Goal: Communication & Community: Answer question/provide support

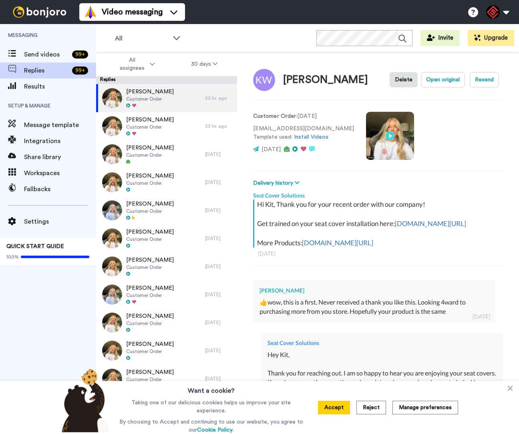
type textarea "x"
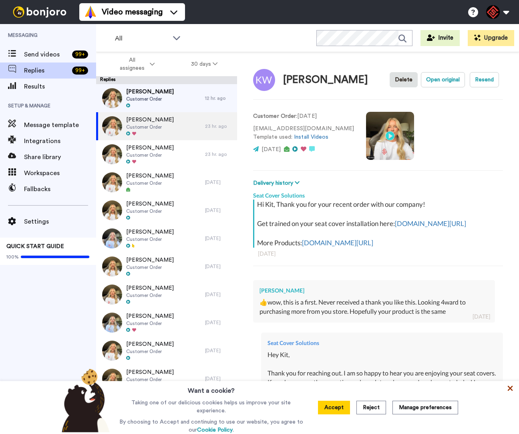
click at [509, 388] on icon at bounding box center [510, 388] width 5 height 5
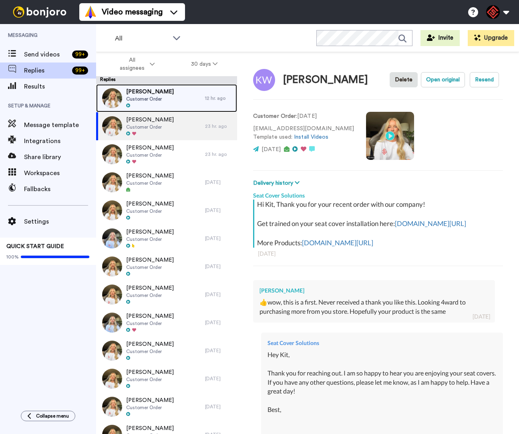
click at [184, 101] on div "Polly Velder Customer Order" at bounding box center [150, 98] width 109 height 28
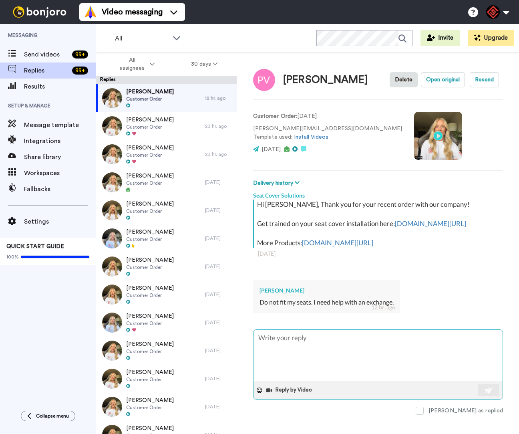
click at [314, 349] on textarea at bounding box center [377, 355] width 249 height 51
type textarea "x"
type textarea "H"
type textarea "x"
type textarea "Hy"
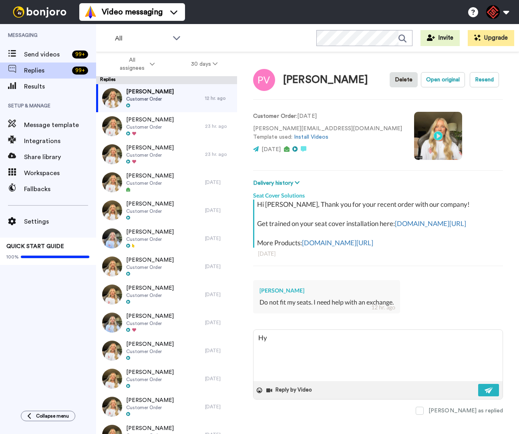
type textarea "x"
type textarea "Hye"
type textarea "x"
type textarea "Hy"
type textarea "x"
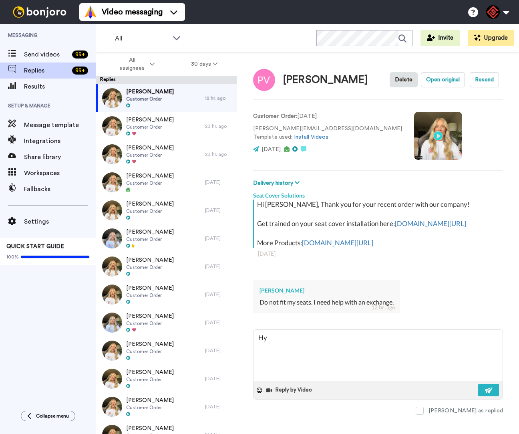
type textarea "H"
type textarea "x"
type textarea "He"
type textarea "x"
type textarea "Hey"
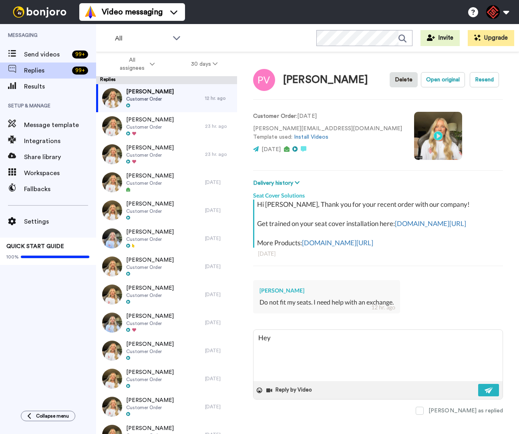
type textarea "x"
type textarea "Hey"
type textarea "x"
type textarea "Hey P"
type textarea "x"
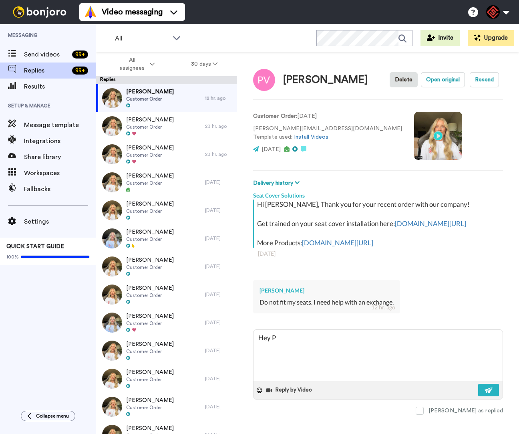
type textarea "Hey Po"
type textarea "x"
type textarea "Hey Pol"
type textarea "x"
type textarea "Hey Poll"
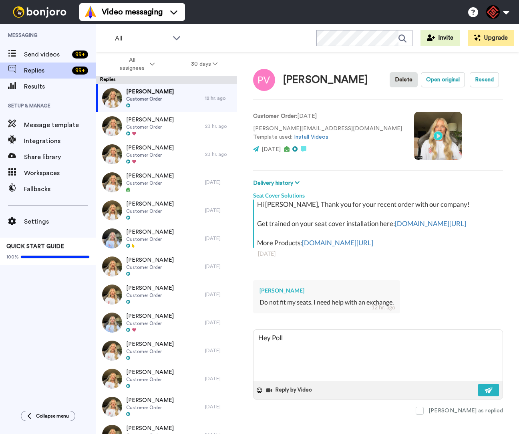
type textarea "x"
type textarea "Hey Polly"
type textarea "x"
type textarea "Hey Polly,"
type textarea "x"
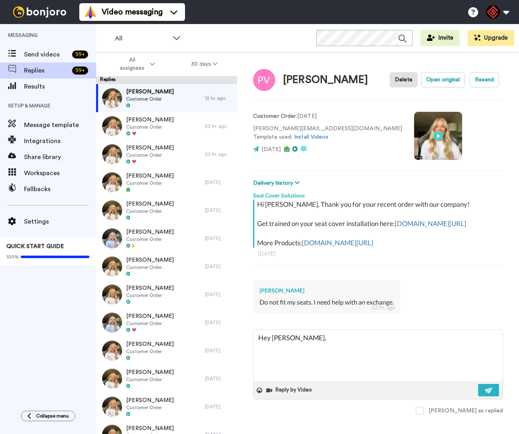
type textarea "Hey Polly,"
type textarea "x"
type textarea "Hey Polly,"
type textarea "x"
type textarea "Hey Polly, T"
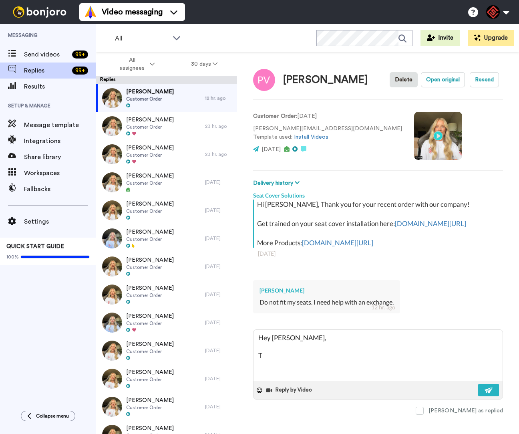
type textarea "x"
type textarea "Hey Polly, Th"
type textarea "x"
type textarea "Hey Polly, Tha"
type textarea "x"
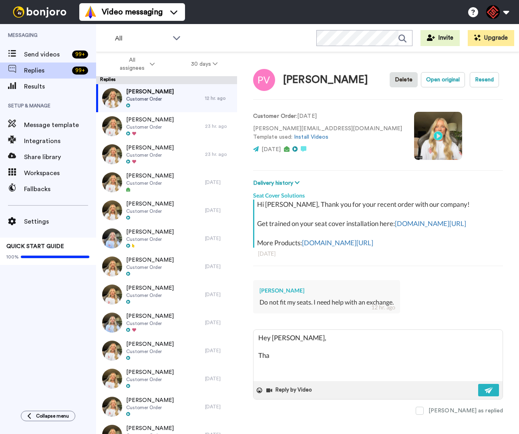
type textarea "Hey Polly, Than"
type textarea "x"
type textarea "Hey Polly, Thank"
type textarea "x"
type textarea "Hey Polly, Thank"
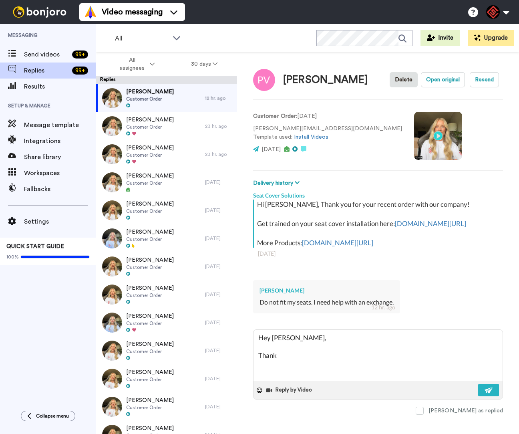
type textarea "x"
type textarea "Hey Polly, Thank y"
type textarea "x"
type textarea "Hey Polly, Thank yo"
type textarea "x"
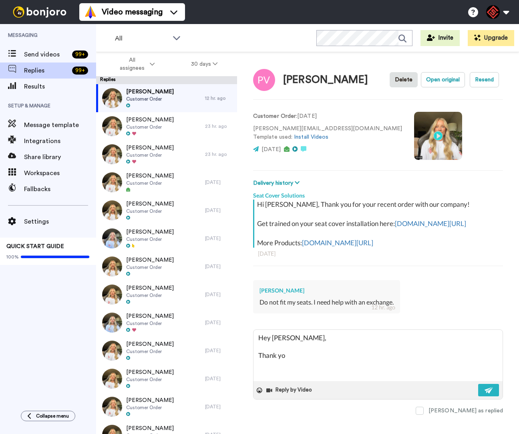
type textarea "Hey Polly, Thank you"
type textarea "x"
type textarea "Hey Polly, Thank you"
type textarea "x"
type textarea "Hey Polly, Thank you f"
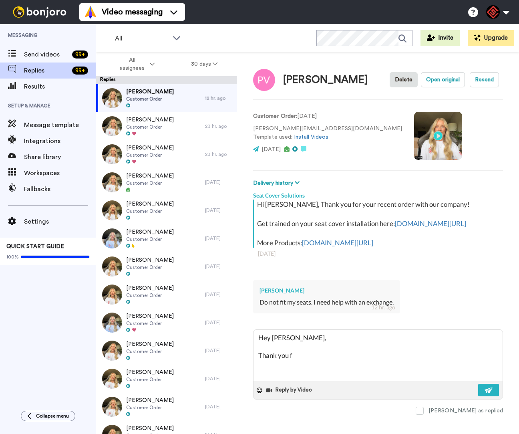
type textarea "x"
type textarea "Hey Polly, Thank you fo"
type textarea "x"
type textarea "Hey Polly, Thank you for"
type textarea "x"
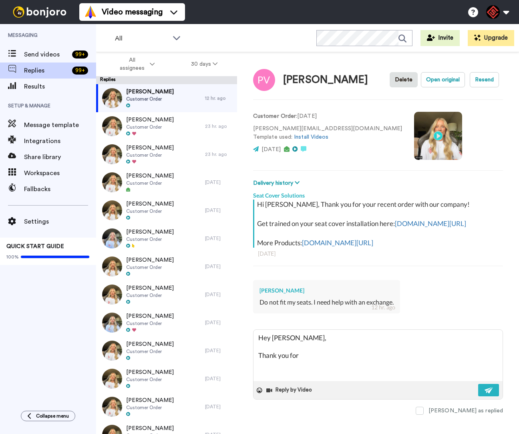
type textarea "Hey Polly, Thank you for"
type textarea "x"
type textarea "Hey Polly, Thank you for r"
type textarea "x"
type textarea "Hey Polly, Thank you for re"
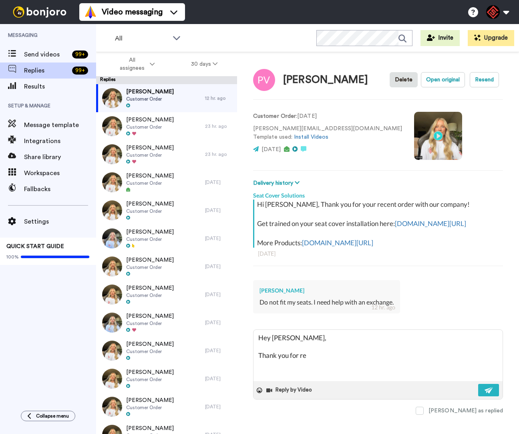
type textarea "x"
type textarea "Hey Polly, Thank you for rea"
type textarea "x"
type textarea "Hey Polly, Thank you for reac"
type textarea "x"
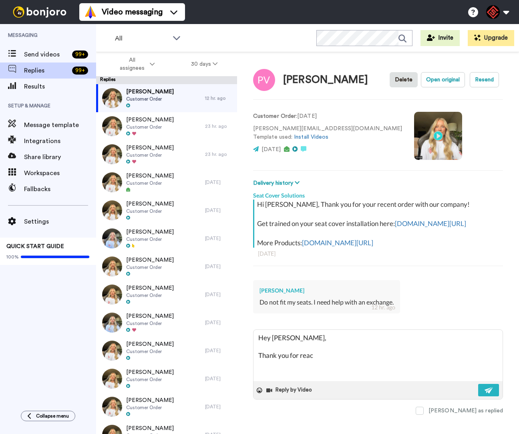
type textarea "Hey Polly, Thank you for reach"
type textarea "x"
type textarea "Hey Polly, Thank you for reachi"
type textarea "x"
type textarea "Hey Polly, Thank you for reachin"
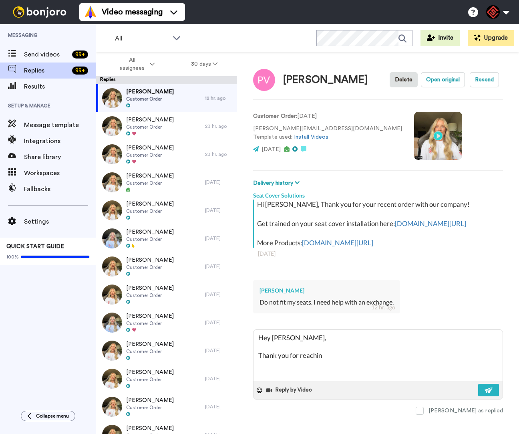
type textarea "x"
type textarea "Hey Polly, Thank you for reaching"
type textarea "x"
type textarea "Hey Polly, Thank you for reaching"
type textarea "x"
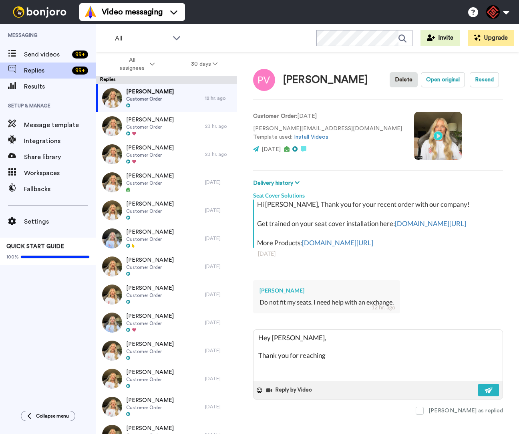
type textarea "Hey Polly, Thank you for reaching o"
type textarea "x"
type textarea "Hey Polly, Thank you for reaching ou"
type textarea "x"
type textarea "Hey Polly, Thank you for reaching out"
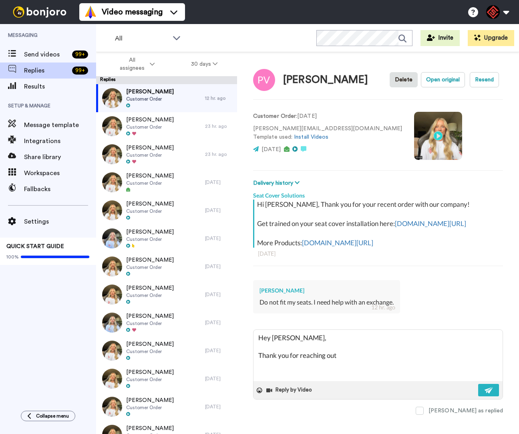
type textarea "x"
type textarea "Hey Polly, Thank you for reaching out."
type textarea "x"
type textarea "Hey Polly, Thank you for reaching out."
type textarea "x"
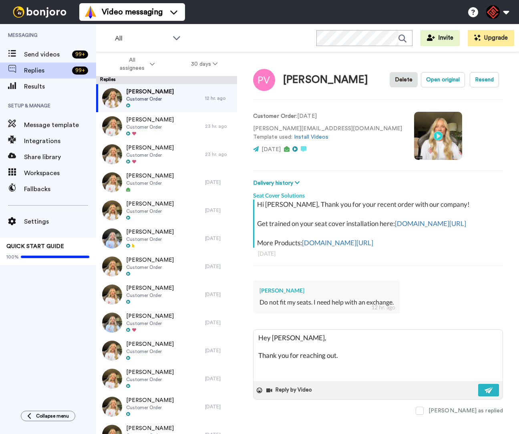
type textarea "Hey Polly, Thank you for reaching out. I"
type textarea "x"
type textarea "Hey Polly, Thank you for reaching out. I"
type textarea "x"
type textarea "Hey Polly, Thank you for reaching out. I w"
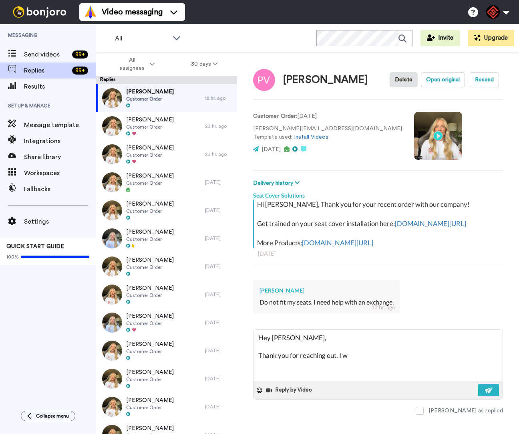
type textarea "x"
type textarea "Hey Polly, Thank you for reaching out. I wo"
type textarea "x"
type textarea "Hey Polly, Thank you for reaching out. I wou"
type textarea "x"
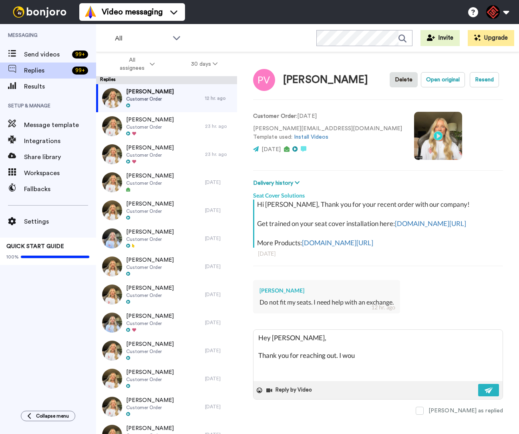
type textarea "Hey Polly, Thank you for reaching out. I woul"
type textarea "x"
type textarea "Hey Polly, Thank you for reaching out. I would"
type textarea "x"
type textarea "Hey Polly, Thank you for reaching out. I would"
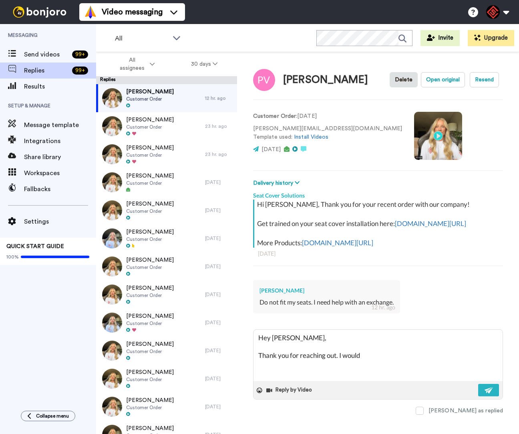
type textarea "x"
type textarea "Hey Polly, Thank you for reaching out. I would b"
type textarea "x"
type textarea "Hey Polly, Thank you for reaching out. I would be"
type textarea "x"
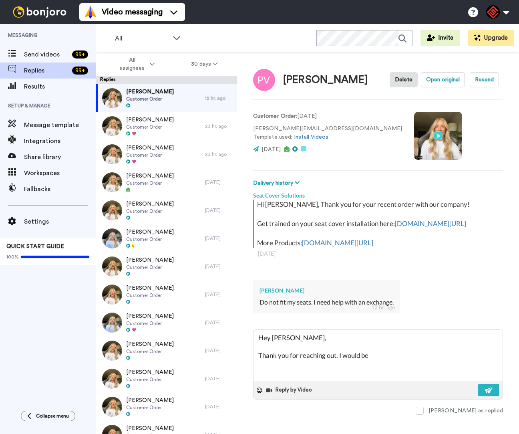
type textarea "Hey Polly, Thank you for reaching out. I would be"
type textarea "x"
type textarea "Hey Polly, Thank you for reaching out. I would be h"
type textarea "x"
type textarea "Hey Polly, Thank you for reaching out. I would be ha"
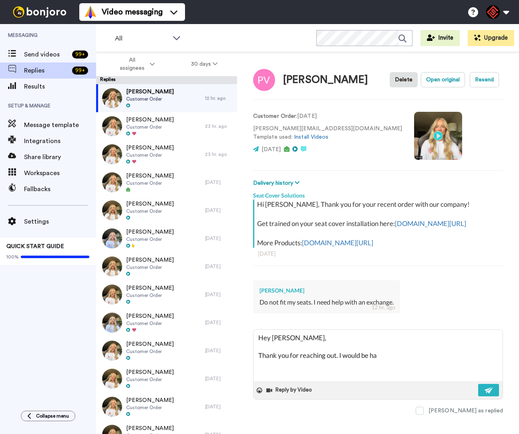
type textarea "x"
type textarea "Hey Polly, Thank you for reaching out. I would be hap"
type textarea "x"
type textarea "Hey Polly, Thank you for reaching out. I would be happ"
type textarea "x"
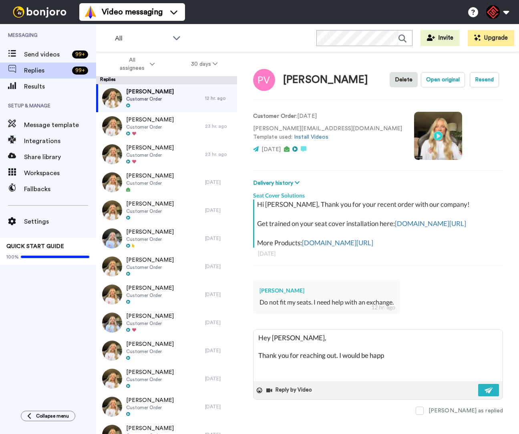
type textarea "Hey Polly, Thank you for reaching out. I would be happy"
type textarea "x"
type textarea "Hey Polly, Thank you for reaching out. I would be happy"
type textarea "x"
type textarea "Hey Polly, Thank you for reaching out. I would be happy t"
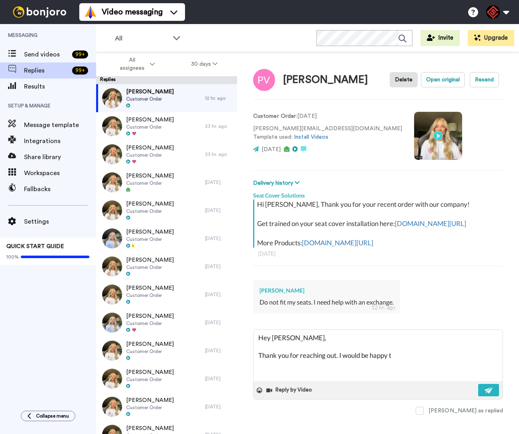
type textarea "x"
type textarea "Hey Polly, Thank you for reaching out. I would be happy to"
type textarea "x"
type textarea "Hey Polly, Thank you for reaching out. I would be happy to"
type textarea "x"
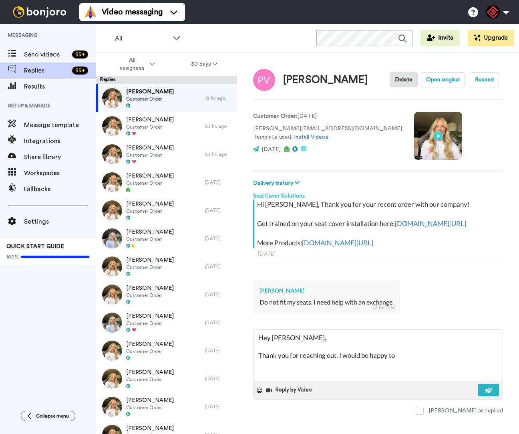
type textarea "Hey Polly, Thank you for reaching out. I would be happy to h"
type textarea "x"
type textarea "Hey Polly, Thank you for reaching out. I would be happy to he"
type textarea "x"
type textarea "Hey Polly, Thank you for reaching out. I would be happy to hel"
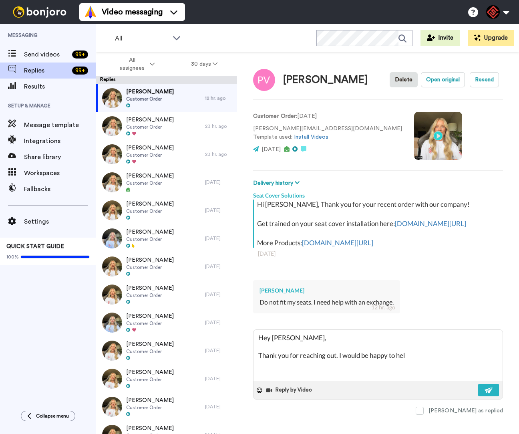
type textarea "x"
type textarea "Hey Polly, Thank you for reaching out. I would be happy to help"
type textarea "x"
type textarea "Hey Polly, Thank you for reaching out. I would be happy to help"
type textarea "x"
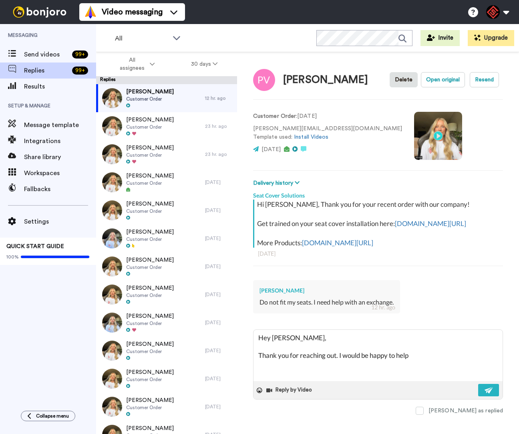
type textarea "Hey Polly, Thank you for reaching out. I would be happy to help y"
type textarea "x"
type textarea "Hey Polly, Thank you for reaching out. I would be happy to help yo"
type textarea "x"
type textarea "Hey Polly, Thank you for reaching out. I would be happy to help yo"
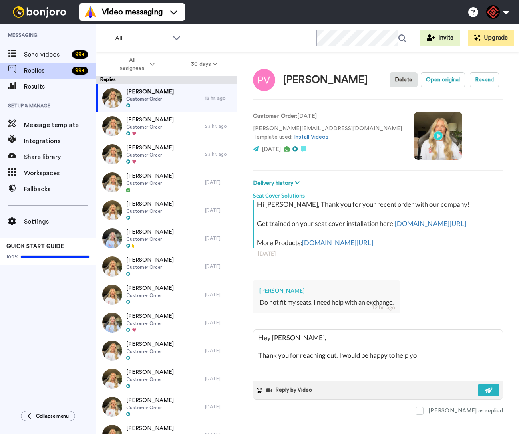
type textarea "x"
type textarea "Hey Polly, Thank you for reaching out. I would be happy to help yo u"
type textarea "x"
type textarea "Hey Polly, Thank you for reaching out. I would be happy to help yo uw"
type textarea "x"
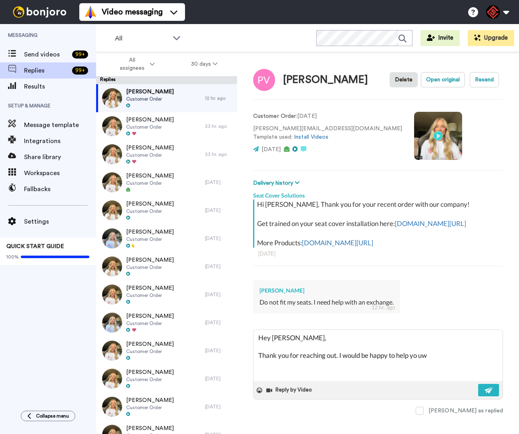
type textarea "Hey Polly, Thank you for reaching out. I would be happy to help yo uwi"
type textarea "x"
type textarea "Hey Polly, Thank you for reaching out. I would be happy to help yo uwit"
type textarea "x"
type textarea "Hey Polly, Thank you for reaching out. I would be happy to help yo uwith"
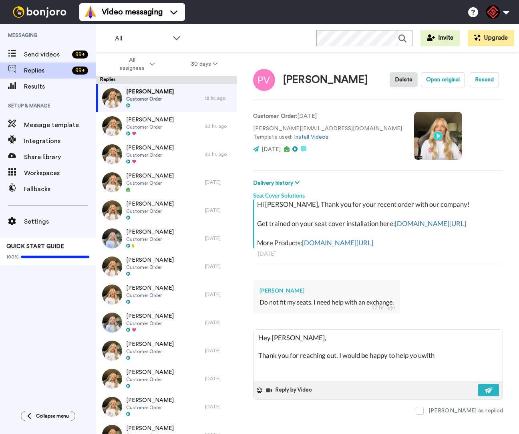
type textarea "x"
type textarea "Hey Polly, Thank you for reaching out. I would be happy to help yo uwith"
type textarea "x"
type textarea "Hey Polly, Thank you for reaching out. I would be happy to help yo uwith t"
type textarea "x"
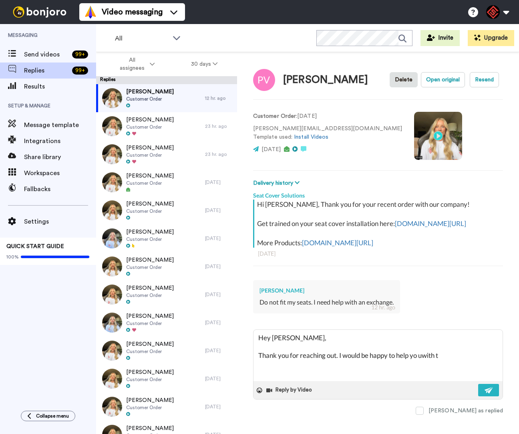
type textarea "Hey Polly, Thank you for reaching out. I would be happy to help yo uwith th"
type textarea "x"
type textarea "Hey Polly, Thank you for reaching out. I would be happy to help yo uwith thi"
type textarea "x"
type textarea "Hey Polly, Thank you for reaching out. I would be happy to help yo uwith this"
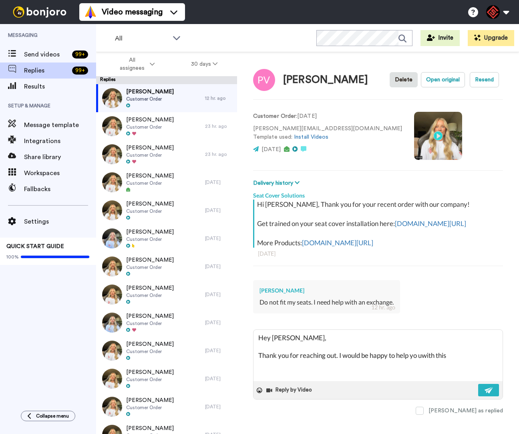
type textarea "x"
type textarea "Hey Polly, Thank you for reaching out. I would be happy to help yo uwith this."
type textarea "x"
type textarea "Hey Polly, Thank you for reaching out. I would be happy to help yo uwith this."
type textarea "x"
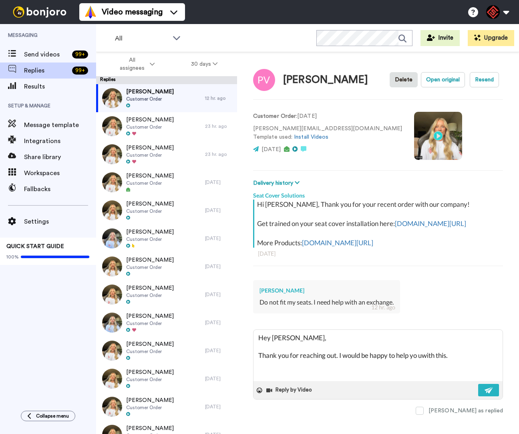
type textarea "Hey Polly, Thank you for reaching out. I would be happy to help yo uwith this. P"
type textarea "x"
type textarea "Hey Polly, Thank you for reaching out. I would be happy to help yo uwith this. …"
type textarea "x"
type textarea "Hey Polly, Thank you for reaching out. I would be happy to help yo uwith this. …"
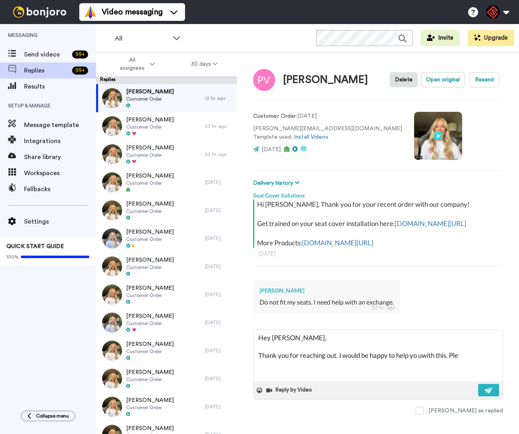
type textarea "x"
type textarea "Hey Polly, Thank you for reaching out. I would be happy to help yo uwith this. …"
type textarea "x"
type textarea "Hey Polly, Thank you for reaching out. I would be happy to help yo uwith this. …"
type textarea "x"
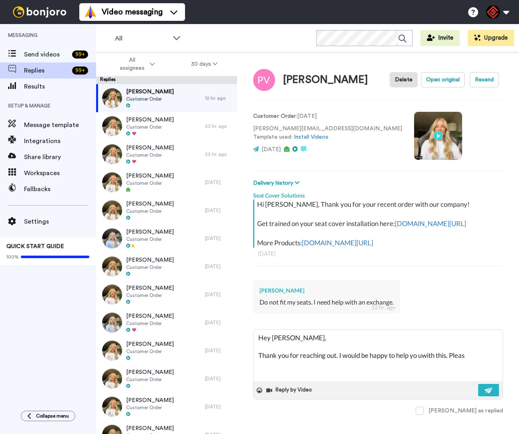
type textarea "Hey Polly, Thank you for reaching out. I would be happy to help yo uwith this. …"
type textarea "x"
type textarea "Hey Polly, Thank you for reaching out. I would be happy to help yo uwith this. …"
type textarea "x"
type textarea "Hey Polly, Thank you for reaching out. I would be happy to help yo uwith this. …"
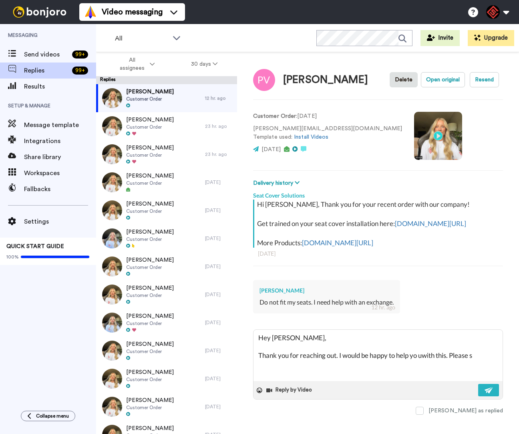
type textarea "x"
type textarea "Hey Polly, Thank you for reaching out. I would be happy to help yo uwith this. …"
type textarea "x"
type textarea "Hey Polly, Thank you for reaching out. I would be happy to help yo uwith this. …"
type textarea "x"
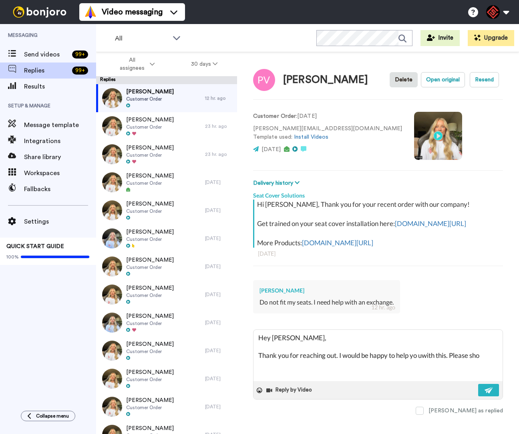
type textarea "Hey Polly, Thank you for reaching out. I would be happy to help yo uwith this. …"
type textarea "x"
type textarea "Hey Polly, Thank you for reaching out. I would be happy to help yo uwith this. …"
type textarea "x"
type textarea "Hey Polly, Thank you for reaching out. I would be happy to help yo uwith this. …"
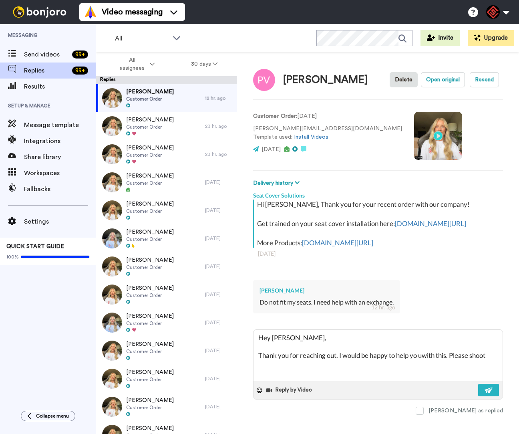
type textarea "x"
type textarea "Hey Polly, Thank you for reaching out. I would be happy to help yo uwith this. …"
type textarea "x"
type textarea "Hey Polly, Thank you for reaching out. I would be happy to help yo uwith this. …"
type textarea "x"
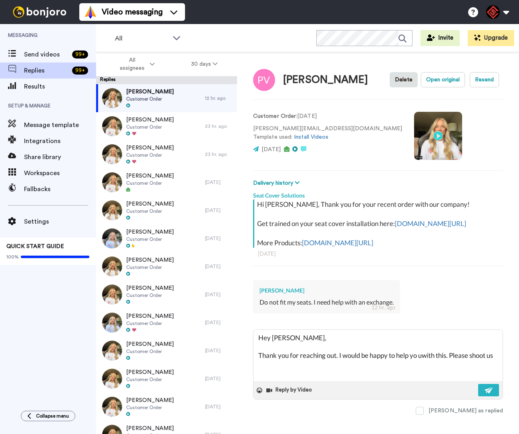
type textarea "Hey Polly, Thank you for reaching out. I would be happy to help yo uwith this. …"
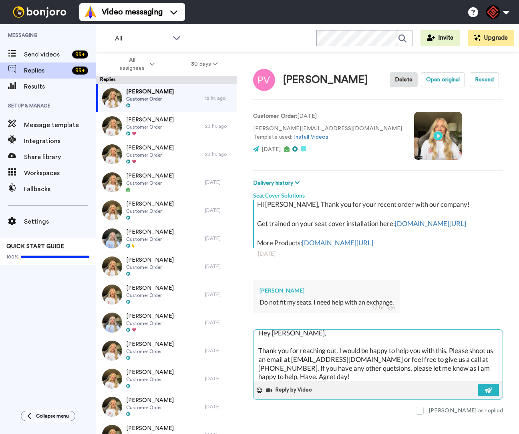
scroll to position [8, 0]
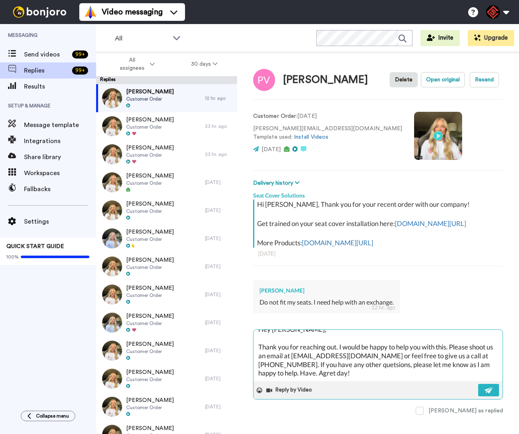
drag, startPoint x: 308, startPoint y: 386, endPoint x: 288, endPoint y: 384, distance: 19.7
click at [288, 381] on textarea "Hey Polly, Thank you for reaching out. I would be happy to help you with this. …" at bounding box center [377, 355] width 249 height 51
click at [362, 376] on textarea "Hey Polly, Thank you for reaching out. I would be happy to help you with this. …" at bounding box center [377, 355] width 249 height 51
click at [489, 393] on img at bounding box center [489, 390] width 9 height 6
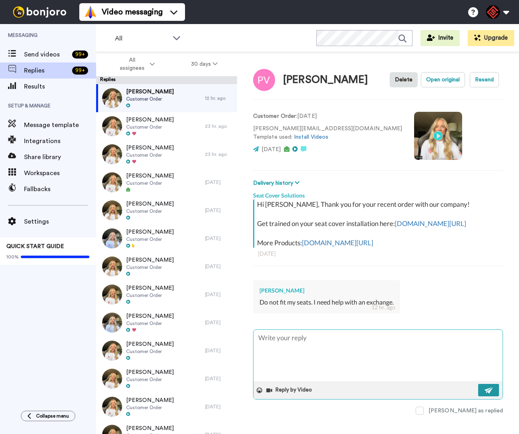
scroll to position [0, 0]
